Goal: Task Accomplishment & Management: Manage account settings

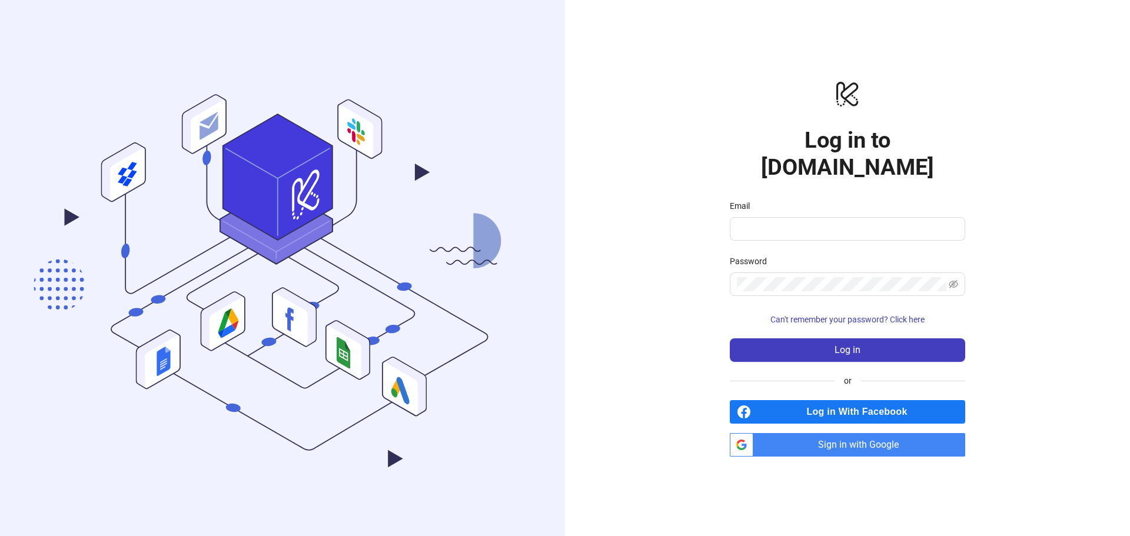
click at [813, 433] on span "Sign in with Google" at bounding box center [861, 445] width 207 height 24
drag, startPoint x: 870, startPoint y: 294, endPoint x: 861, endPoint y: 305, distance: 13.9
click at [869, 295] on form "Email Password Can't remember your password? Click here Log in" at bounding box center [847, 280] width 235 height 162
click at [861, 315] on span "Can't remember your password? Click here" at bounding box center [847, 319] width 154 height 9
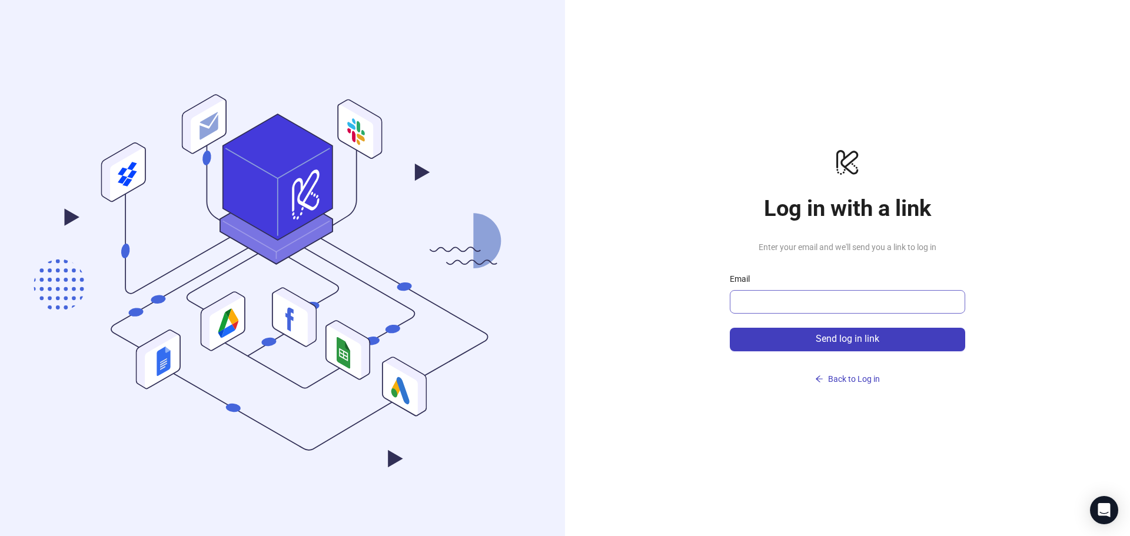
drag, startPoint x: 765, startPoint y: 287, endPoint x: 743, endPoint y: 306, distance: 28.8
click at [756, 296] on div "Email" at bounding box center [847, 292] width 235 height 41
click at [743, 306] on input "Email" at bounding box center [846, 302] width 219 height 14
type input "**********"
click at [730, 328] on button "Send log in link" at bounding box center [847, 340] width 235 height 24
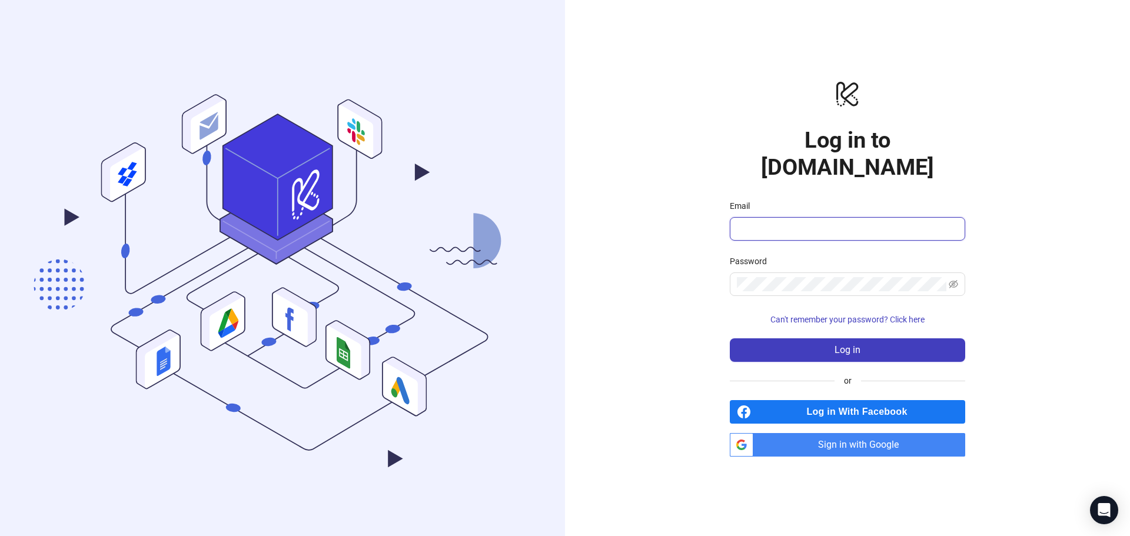
click at [809, 222] on input "Email" at bounding box center [846, 229] width 219 height 14
click at [174, 66] on icon ".cls-1,.cls-11,.cls-2,.cls-9{fill:none;}.cls-10,.cls-2,.cls-7,.cls-8{stroke:#31…" at bounding box center [282, 268] width 565 height 527
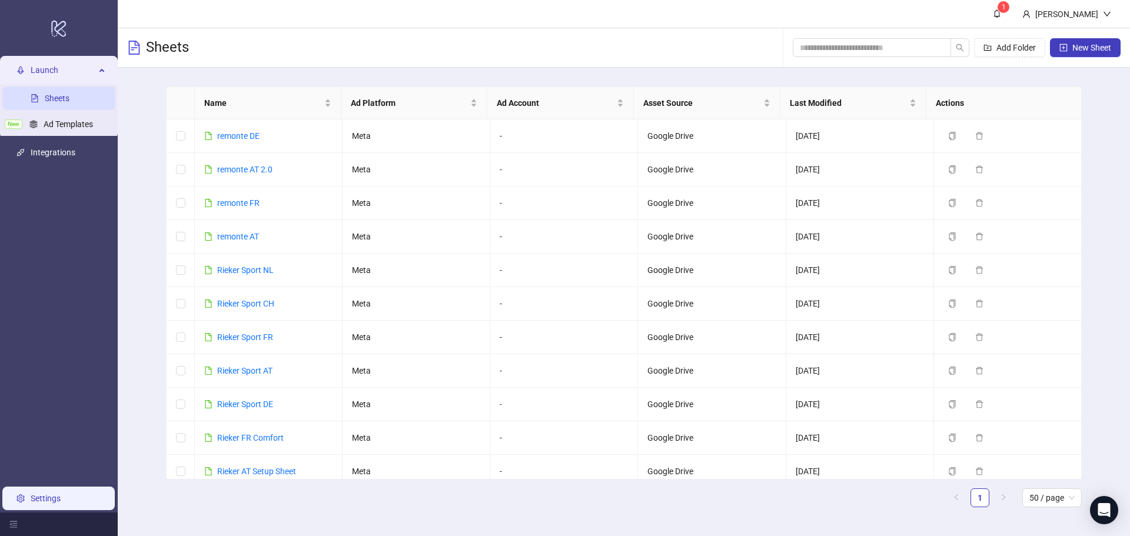
click at [46, 494] on link "Settings" at bounding box center [46, 498] width 30 height 9
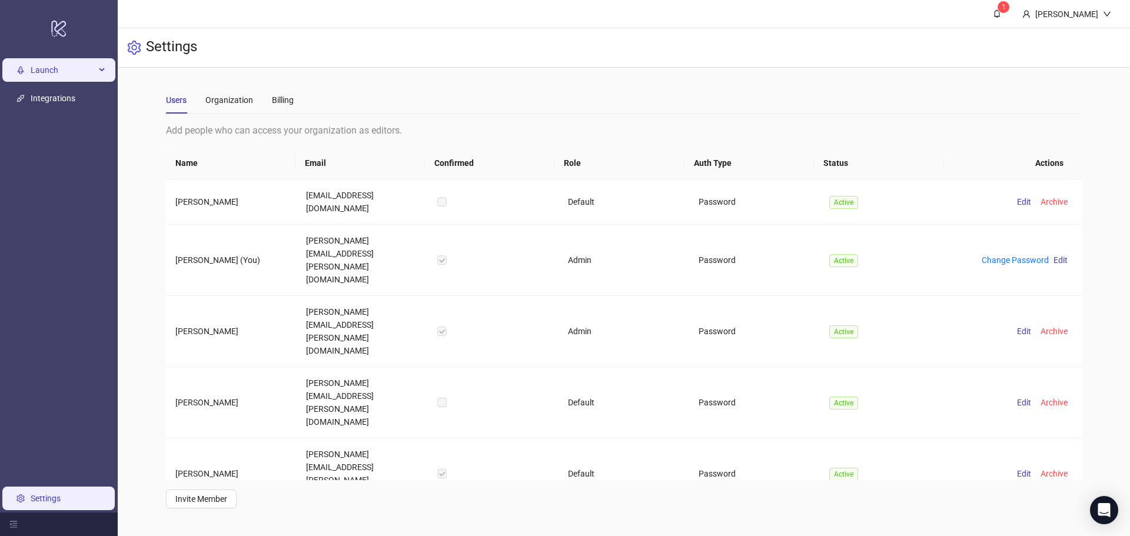
click at [54, 71] on span "Launch" at bounding box center [63, 70] width 65 height 24
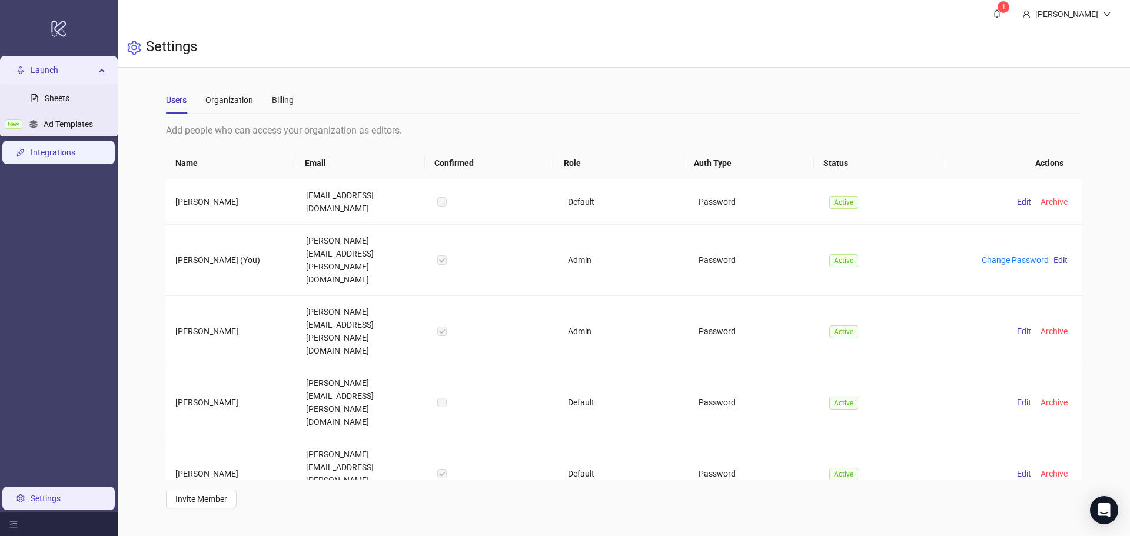
click at [69, 149] on link "Integrations" at bounding box center [53, 152] width 45 height 9
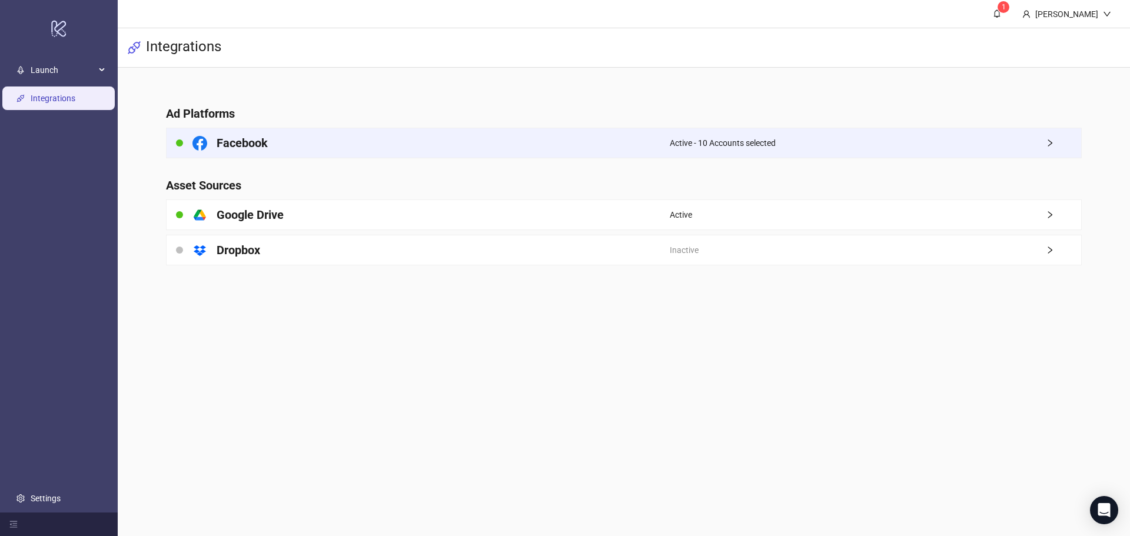
click at [273, 154] on div "Facebook" at bounding box center [418, 142] width 503 height 29
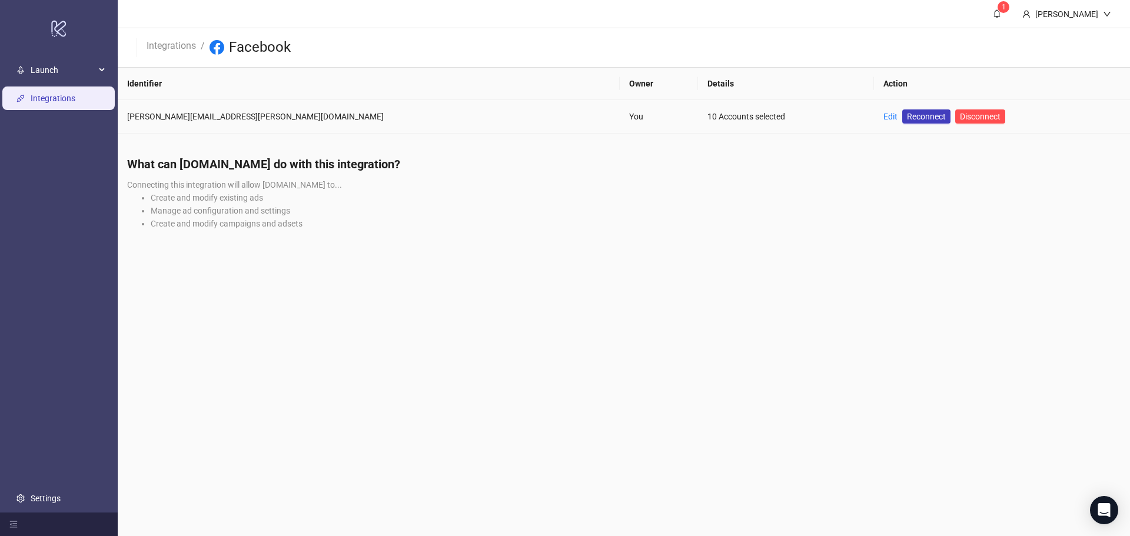
drag, startPoint x: 468, startPoint y: 128, endPoint x: 475, endPoint y: 116, distance: 14.2
click at [620, 128] on td "You" at bounding box center [659, 117] width 78 height 34
click at [629, 115] on div "You" at bounding box center [658, 116] width 59 height 13
click at [883, 117] on link "Edit" at bounding box center [890, 116] width 14 height 9
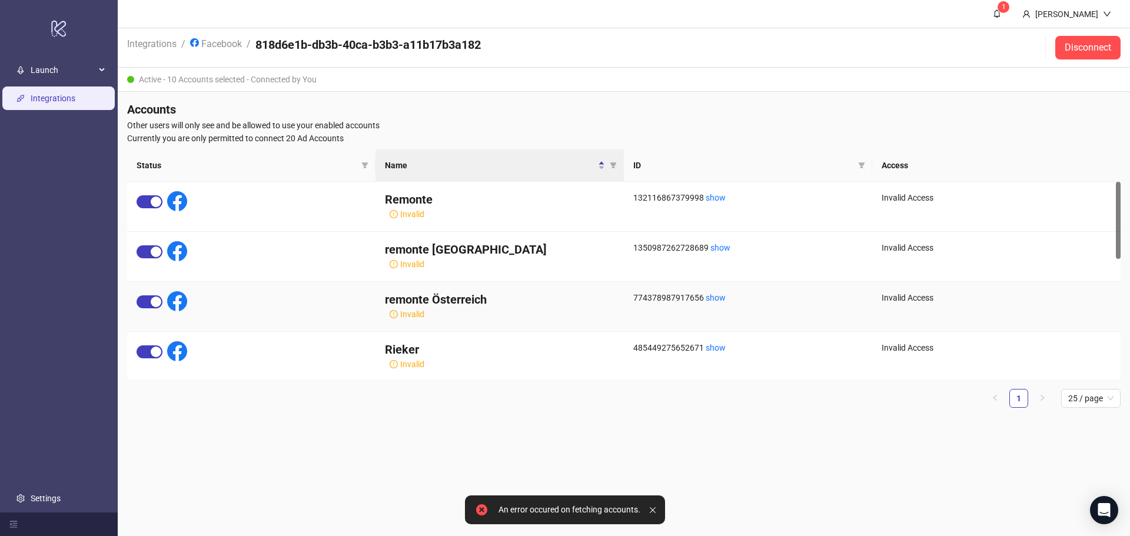
scroll to position [308, 0]
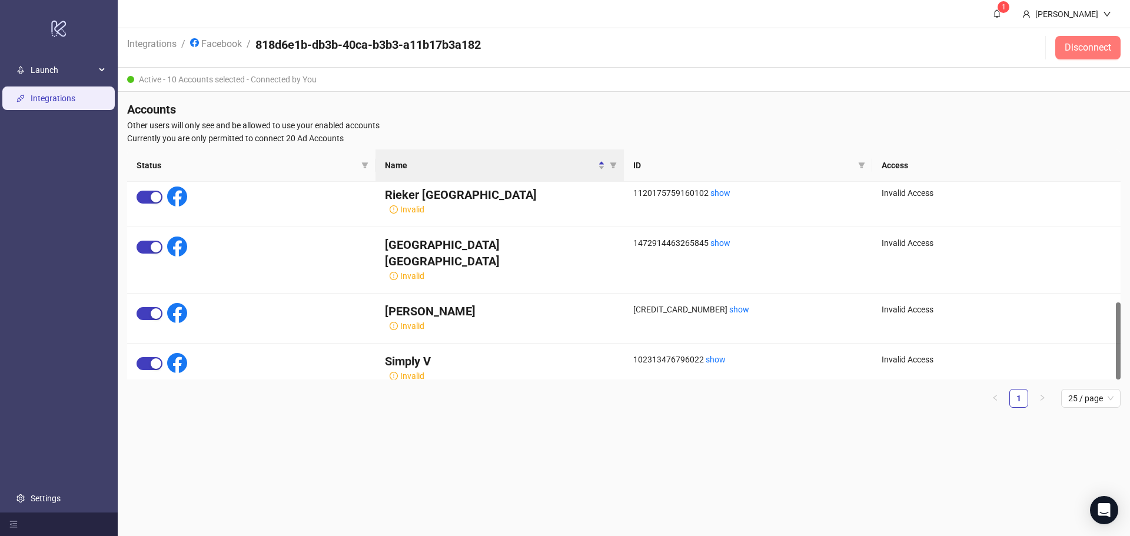
click at [1099, 56] on button "Disconnect" at bounding box center [1087, 48] width 65 height 24
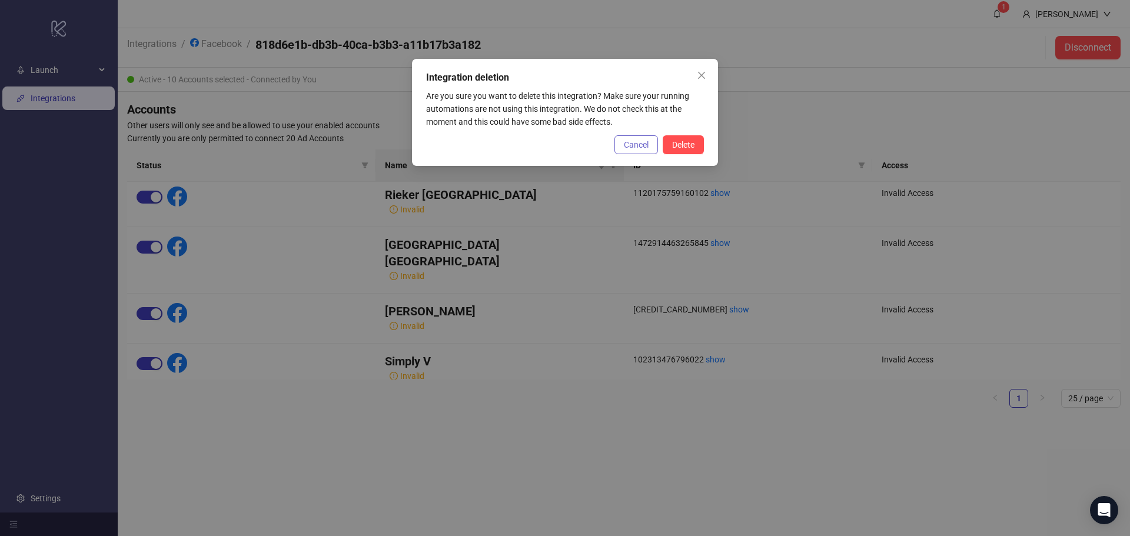
click at [616, 147] on button "Cancel" at bounding box center [636, 144] width 44 height 19
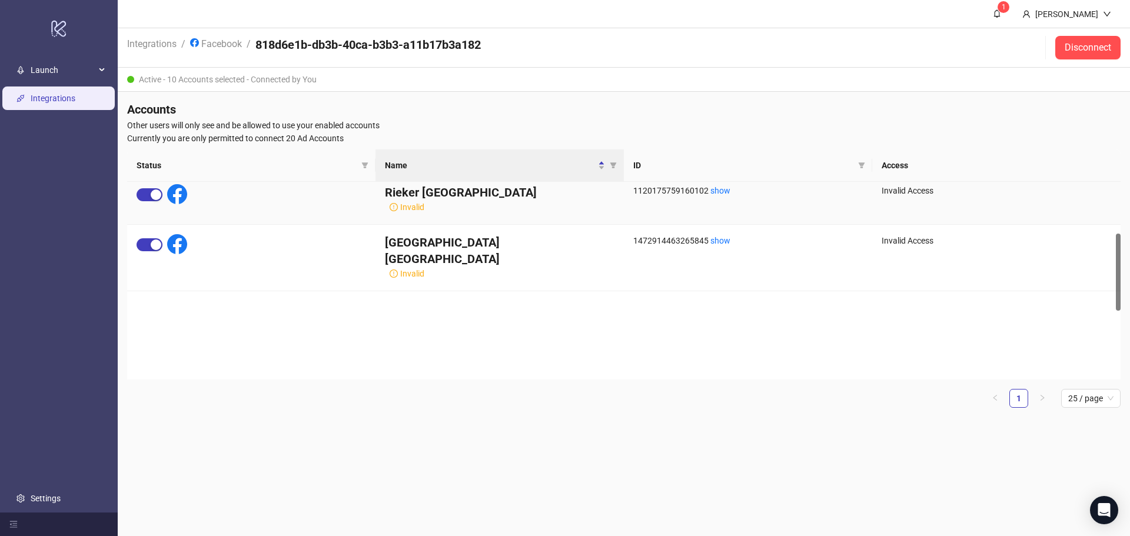
scroll to position [0, 0]
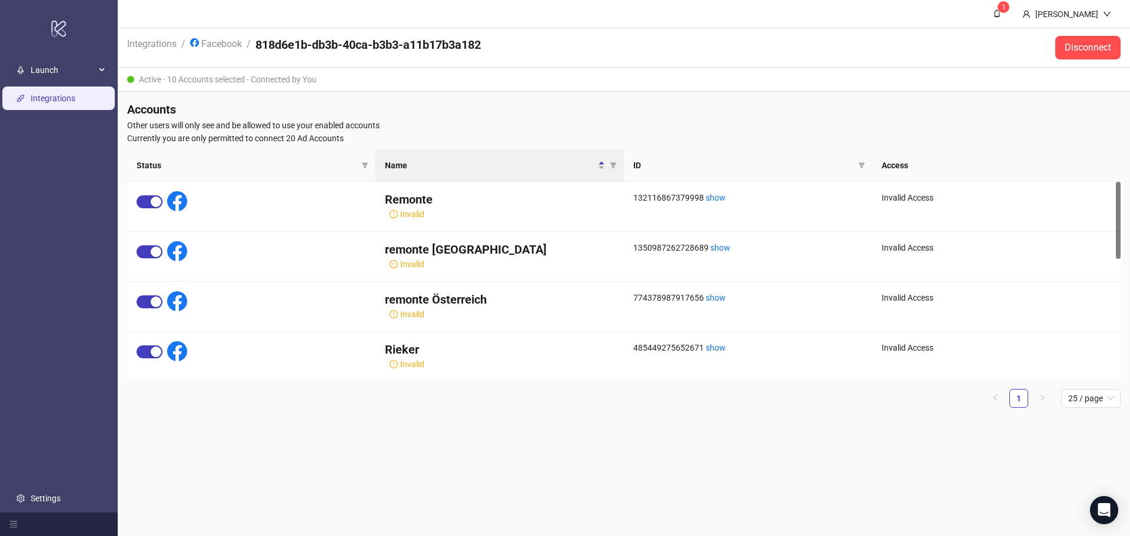
click at [292, 443] on main "1 Laura Klotz Integrations / Facebook / 818d6e1b-db3b-40ca-b3b3-a11b17b3a182 Di…" at bounding box center [624, 268] width 1012 height 536
click at [212, 37] on link "Facebook" at bounding box center [216, 42] width 56 height 13
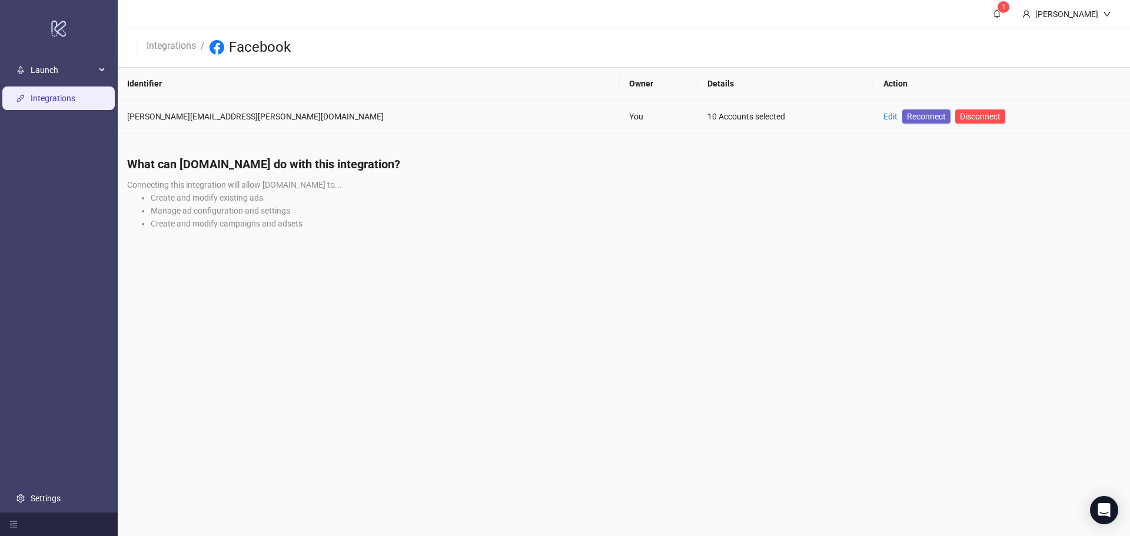
click at [907, 118] on span "Reconnect" at bounding box center [926, 116] width 39 height 13
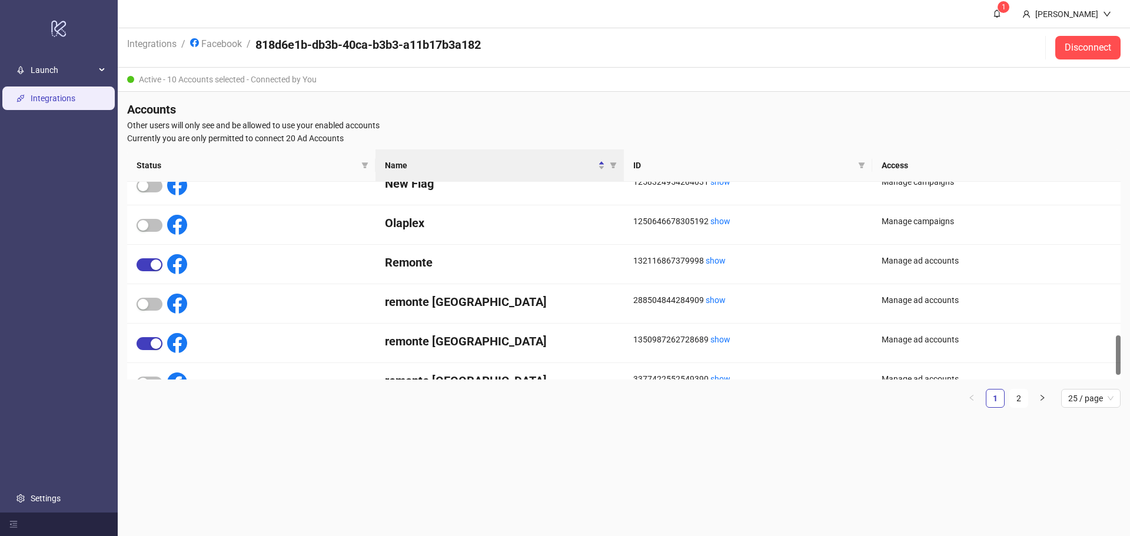
scroll to position [788, 0]
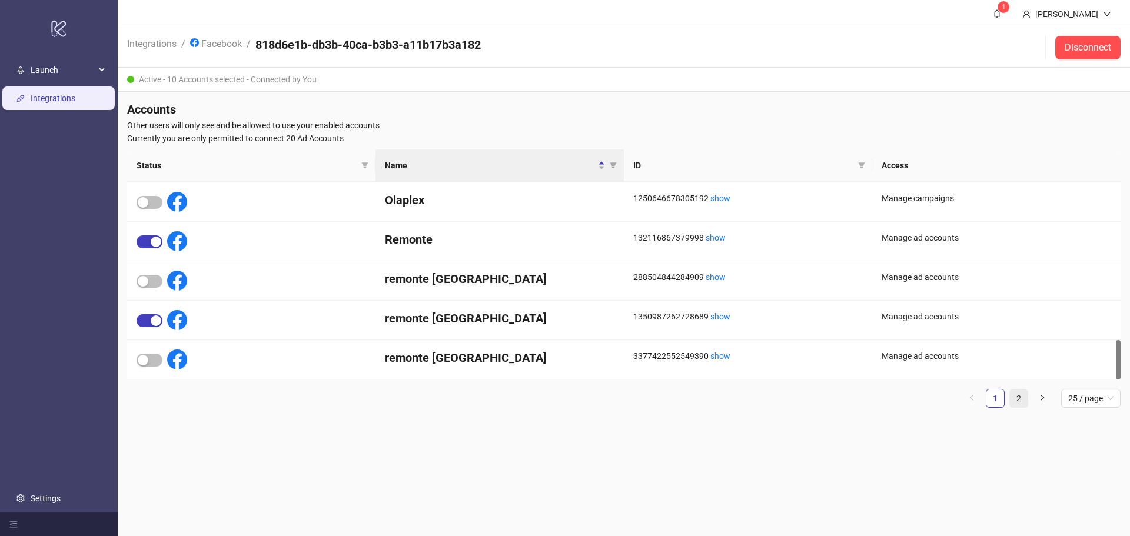
click at [1010, 397] on link "2" at bounding box center [1019, 399] width 18 height 18
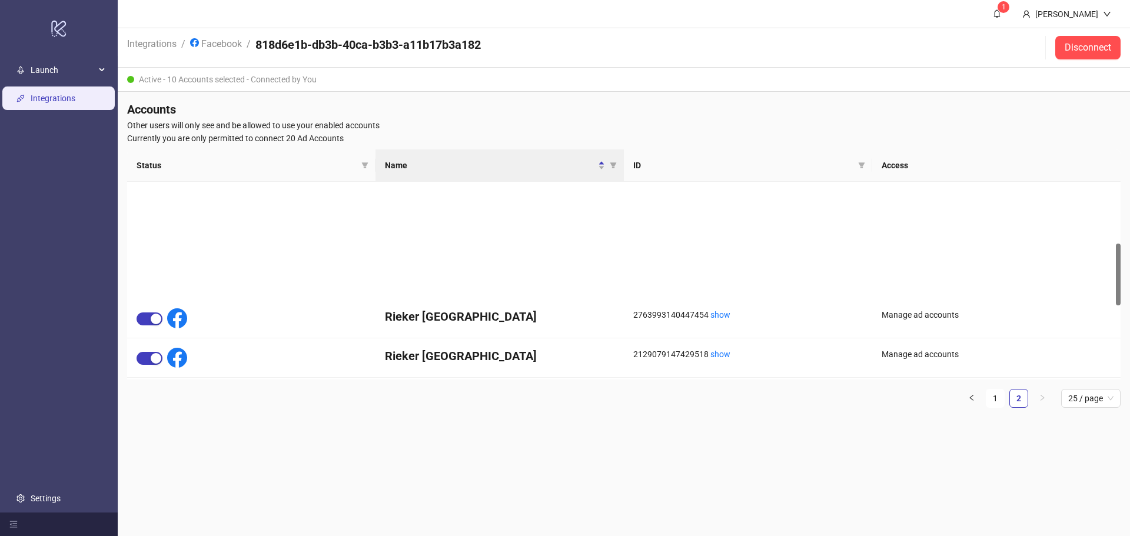
scroll to position [80, 0]
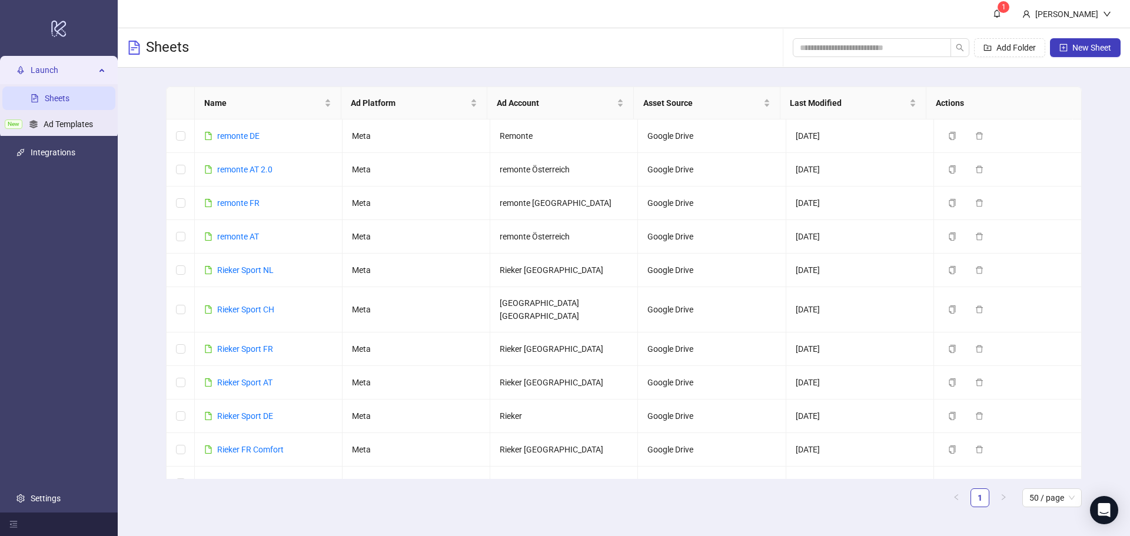
drag, startPoint x: 46, startPoint y: 154, endPoint x: 20, endPoint y: 165, distance: 28.5
click at [46, 154] on link "Integrations" at bounding box center [53, 152] width 45 height 9
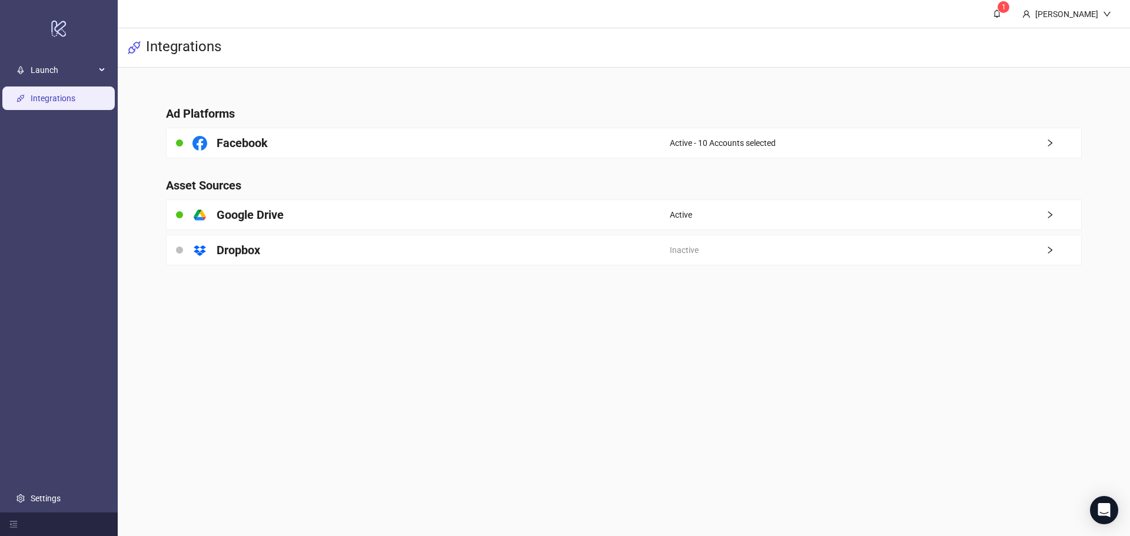
click at [247, 346] on main "1 [PERSON_NAME] Integrations Ad Platforms Facebook Active - 10 Accounts selecte…" at bounding box center [624, 268] width 1012 height 536
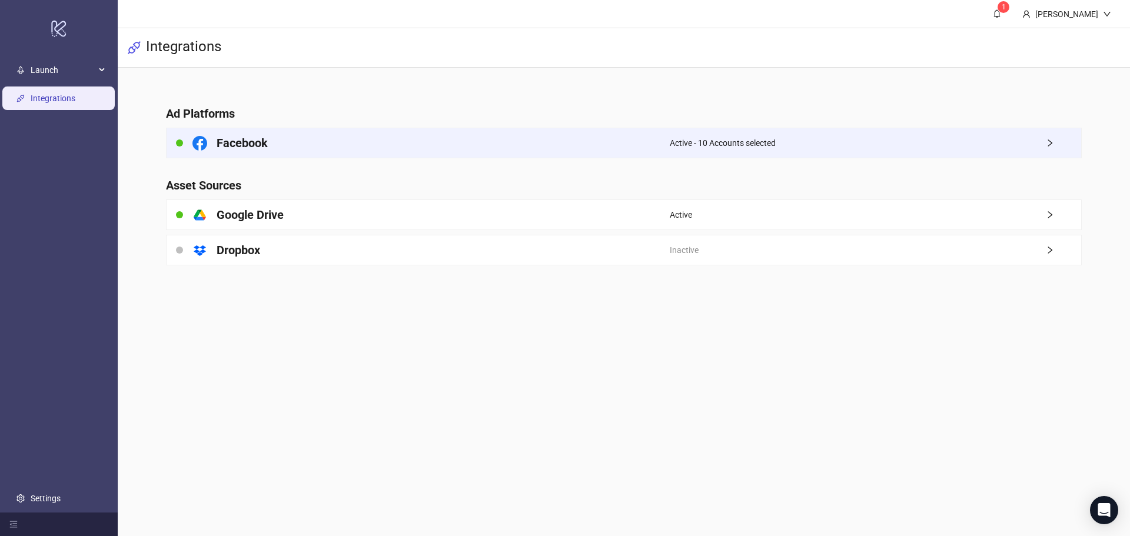
click at [219, 148] on h4 "Facebook" at bounding box center [242, 143] width 51 height 16
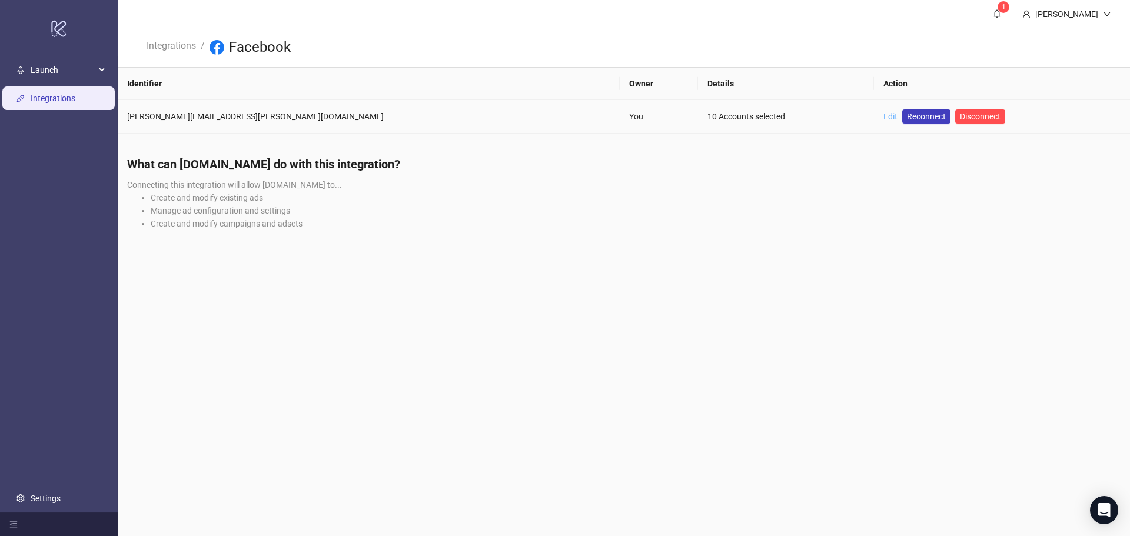
click at [883, 117] on link "Edit" at bounding box center [890, 116] width 14 height 9
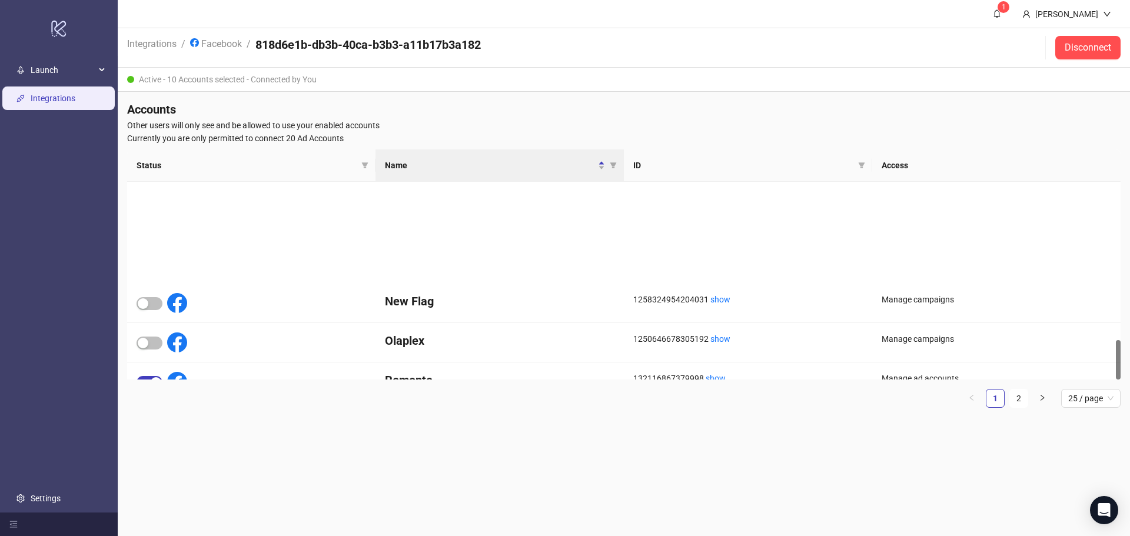
scroll to position [788, 0]
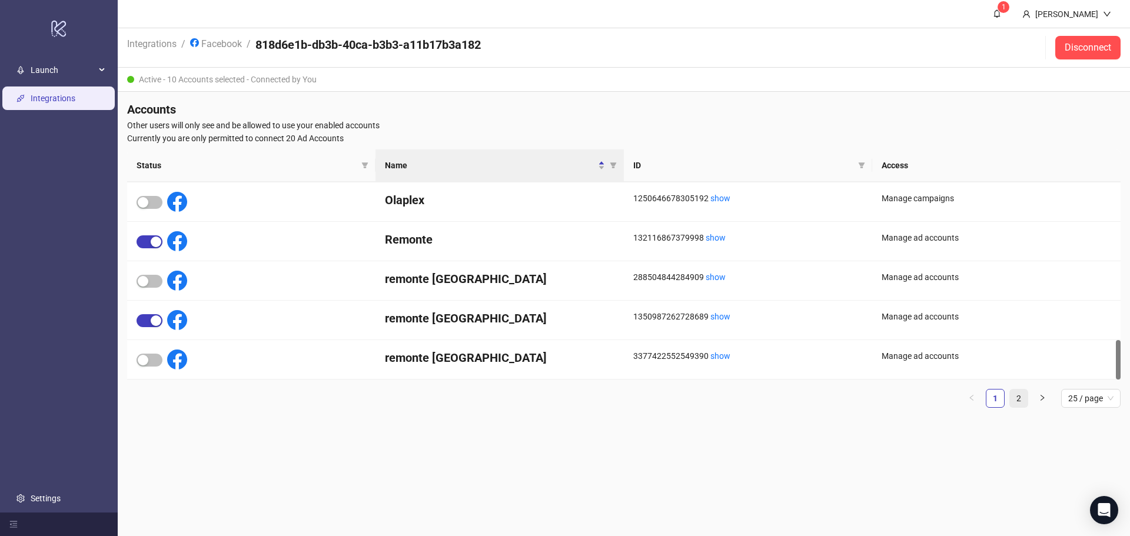
click at [1019, 398] on link "2" at bounding box center [1019, 399] width 18 height 18
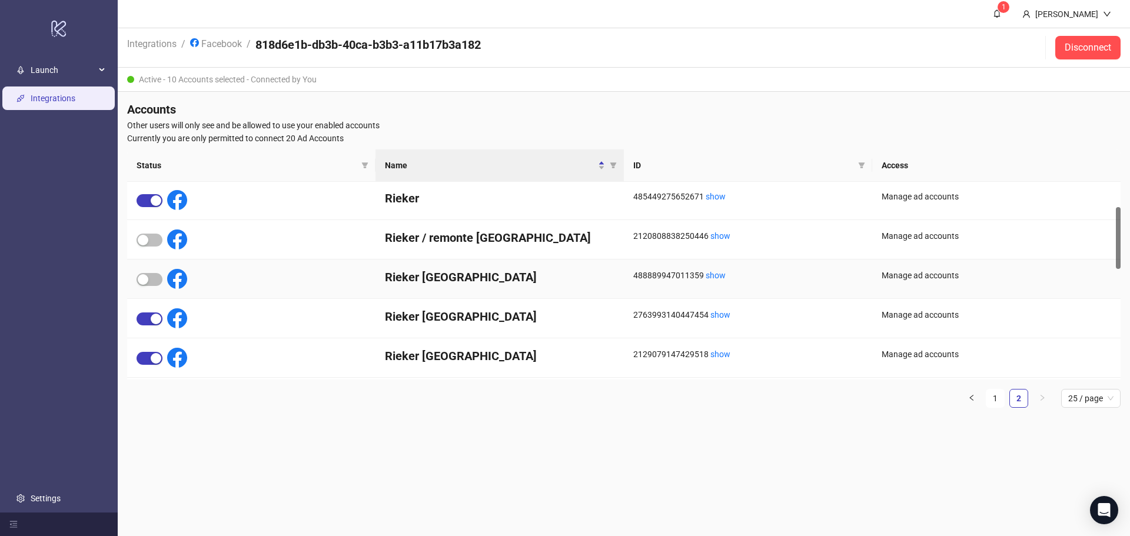
click at [134, 277] on div at bounding box center [251, 278] width 248 height 39
click at [149, 277] on span "button" at bounding box center [150, 279] width 26 height 13
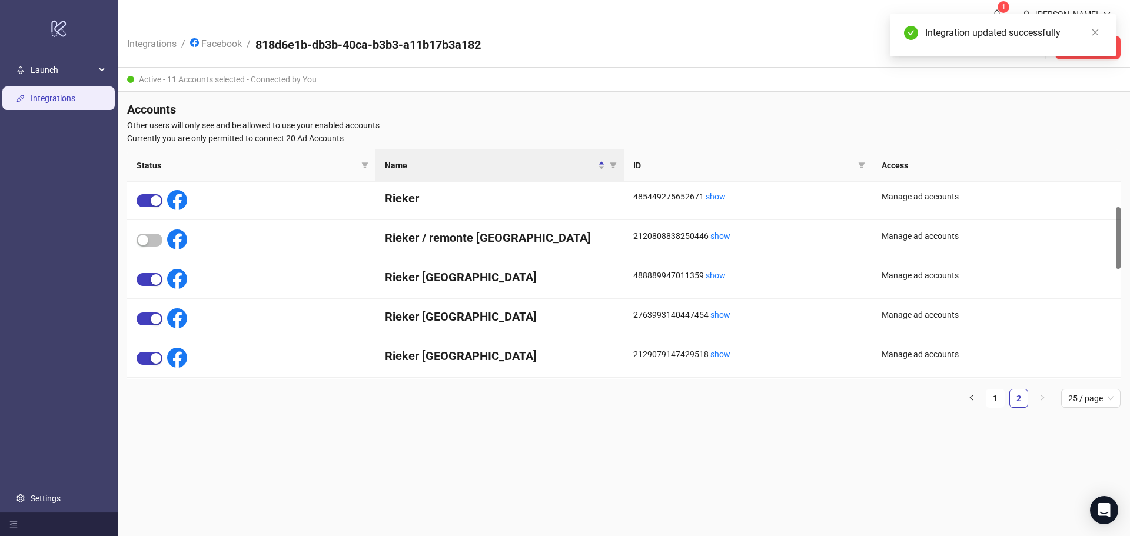
click at [984, 129] on span "Other users will only see and be allowed to use your enabled accounts" at bounding box center [623, 125] width 993 height 13
